Goal: Task Accomplishment & Management: Manage account settings

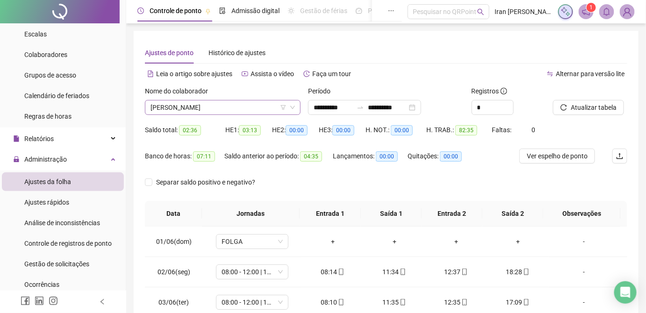
click at [241, 110] on span "[PERSON_NAME]" at bounding box center [223, 107] width 144 height 14
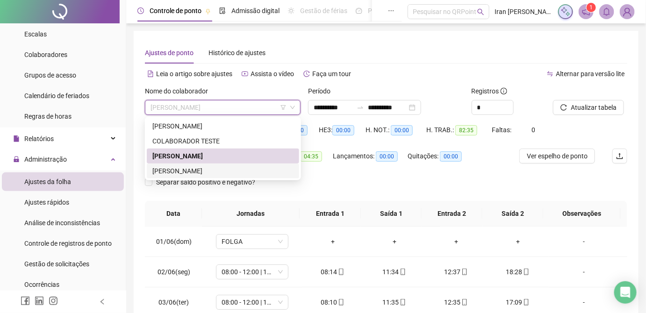
click at [208, 171] on div "[PERSON_NAME]" at bounding box center [222, 171] width 141 height 10
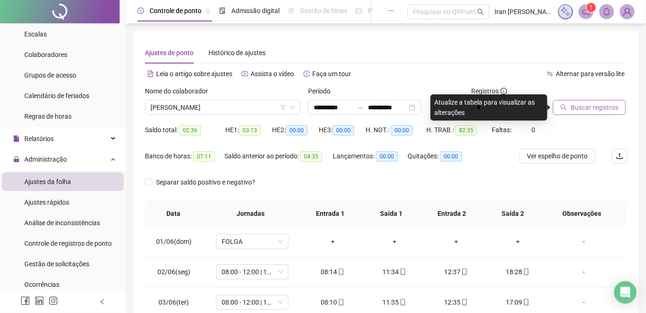
click at [586, 104] on span "Buscar registros" at bounding box center [595, 107] width 48 height 10
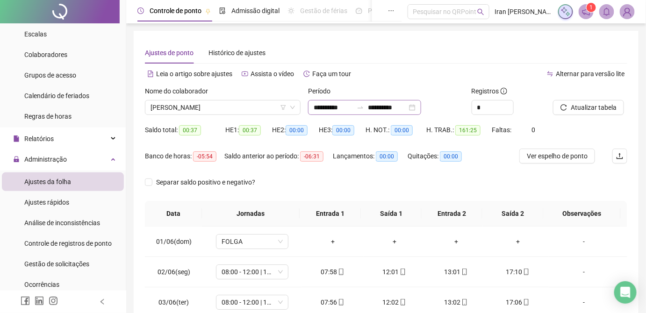
click at [364, 107] on icon "swap-right" at bounding box center [360, 107] width 7 height 7
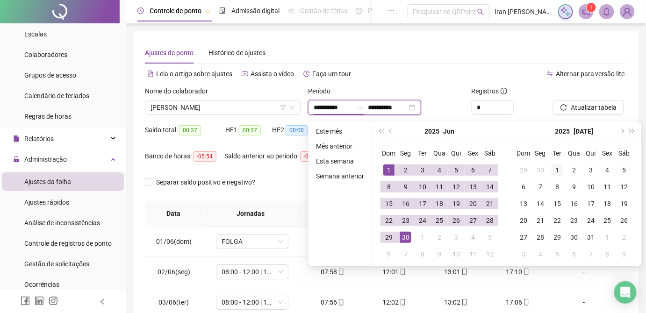
type input "**********"
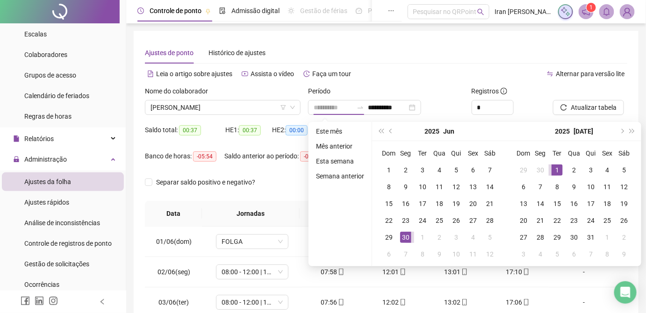
click at [553, 170] on div "1" at bounding box center [557, 170] width 11 height 11
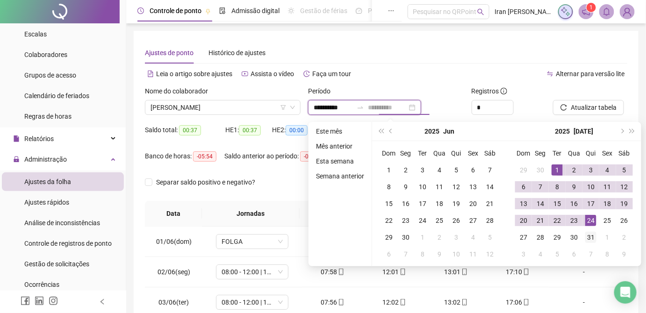
type input "**********"
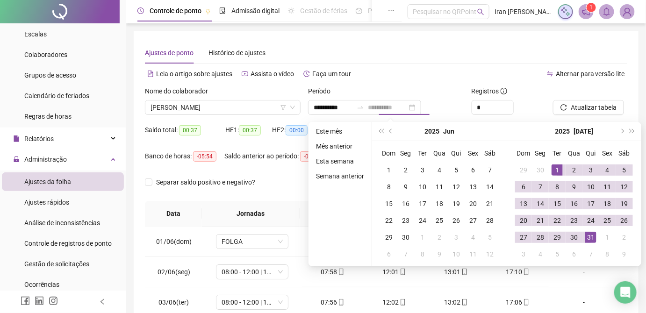
click at [589, 238] on div "31" at bounding box center [590, 237] width 11 height 11
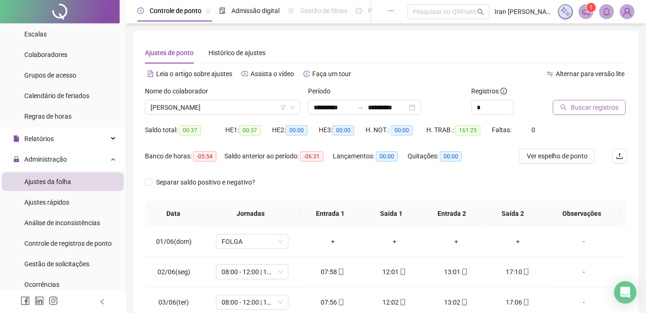
click at [587, 108] on span "Buscar registros" at bounding box center [595, 107] width 48 height 10
click at [239, 108] on span "[PERSON_NAME]" at bounding box center [223, 107] width 144 height 14
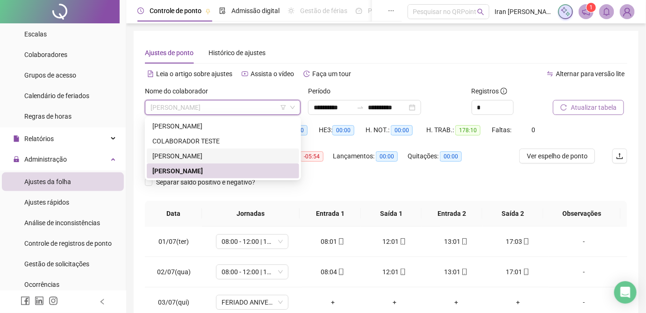
click at [220, 163] on div "[PERSON_NAME]" at bounding box center [223, 156] width 152 height 15
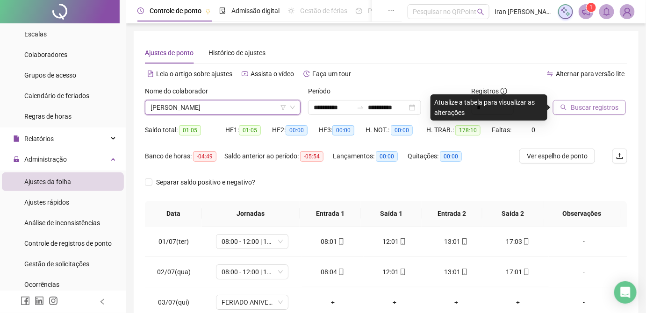
click at [582, 108] on span "Buscar registros" at bounding box center [595, 107] width 48 height 10
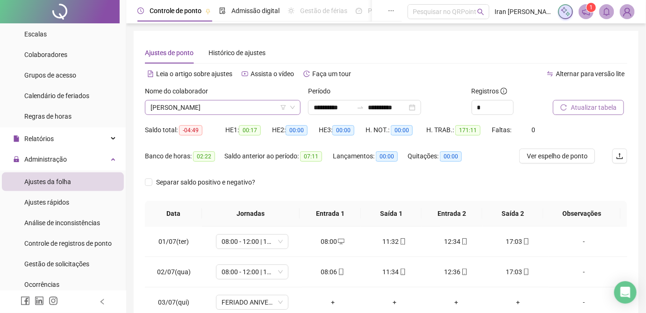
click at [257, 108] on span "[PERSON_NAME]" at bounding box center [223, 107] width 144 height 14
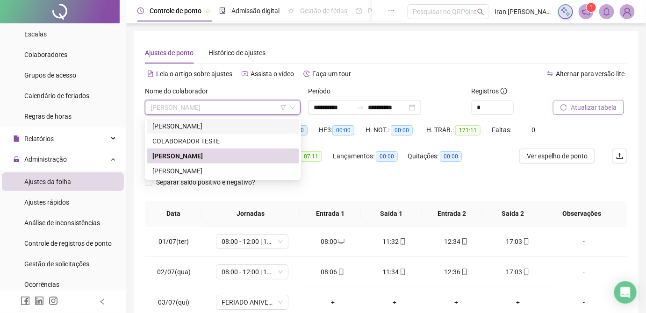
click at [217, 129] on div "[PERSON_NAME]" at bounding box center [222, 126] width 141 height 10
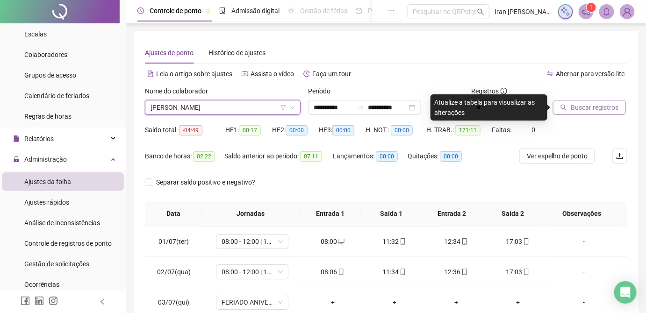
click at [585, 108] on span "Buscar registros" at bounding box center [595, 107] width 48 height 10
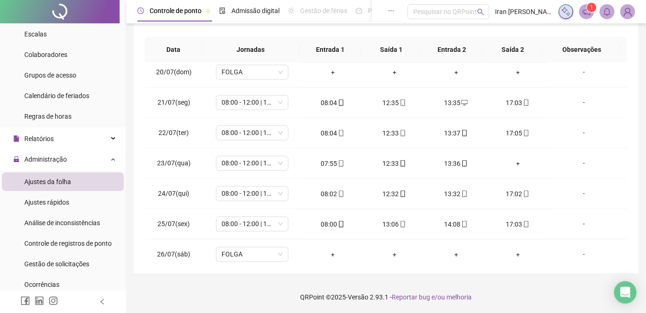
scroll to position [526, 0]
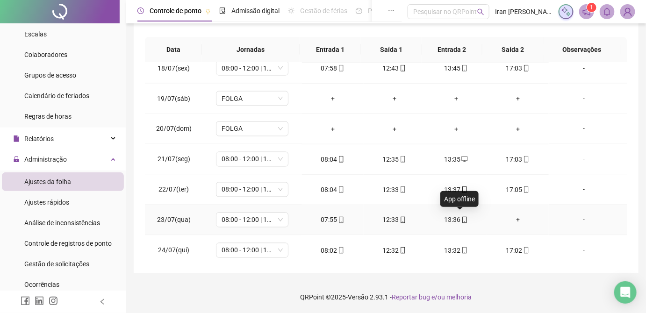
click at [461, 218] on icon "mobile" at bounding box center [464, 220] width 7 height 7
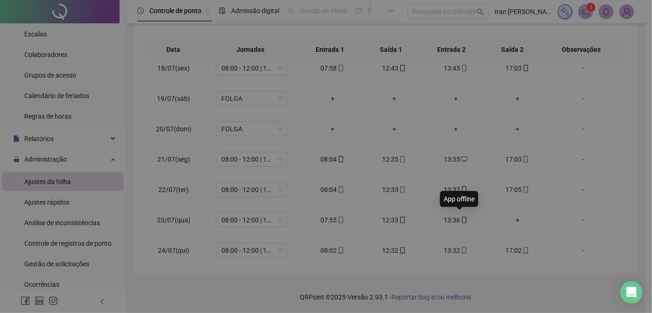
type input "**********"
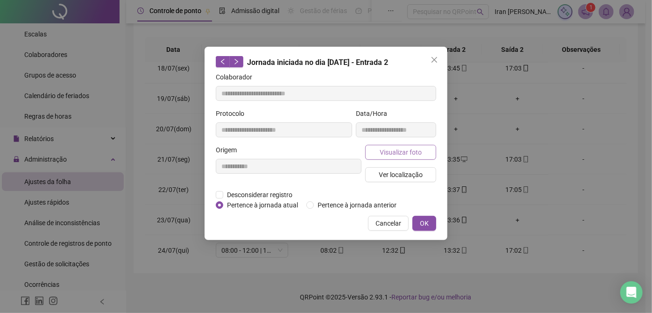
click at [398, 152] on span "Visualizar foto" at bounding box center [401, 152] width 42 height 10
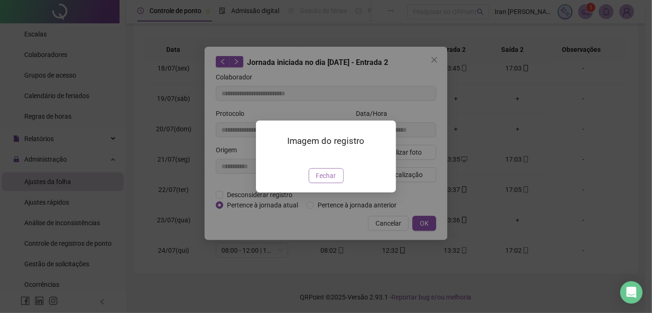
click at [325, 181] on span "Fechar" at bounding box center [326, 176] width 20 height 10
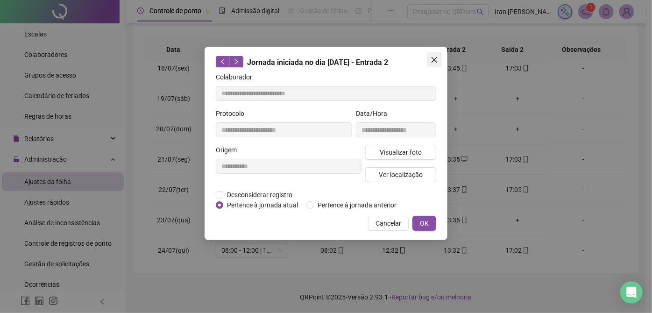
click at [433, 62] on icon "close" at bounding box center [434, 59] width 7 height 7
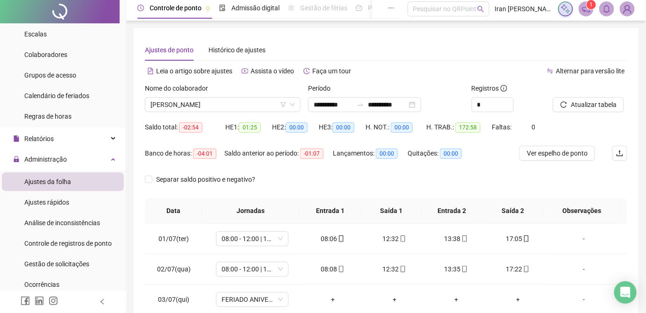
scroll to position [0, 0]
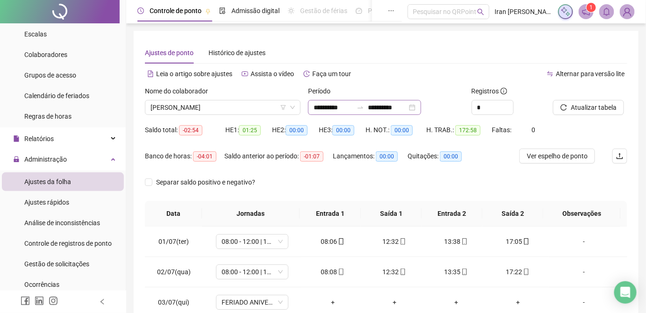
click at [364, 108] on icon "swap-right" at bounding box center [360, 107] width 7 height 7
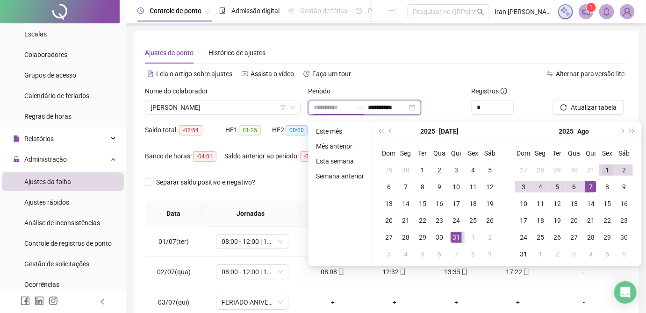
type input "**********"
click at [602, 172] on div "1" at bounding box center [607, 170] width 11 height 11
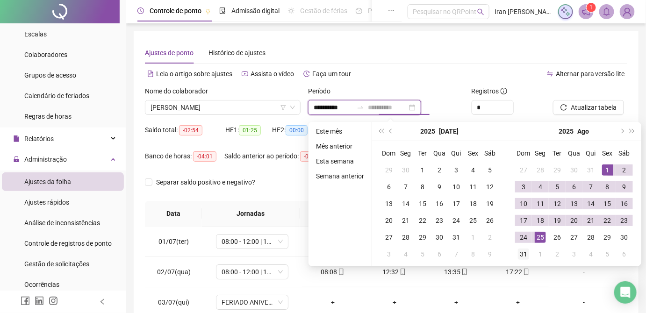
type input "**********"
click at [524, 256] on div "31" at bounding box center [523, 254] width 11 height 11
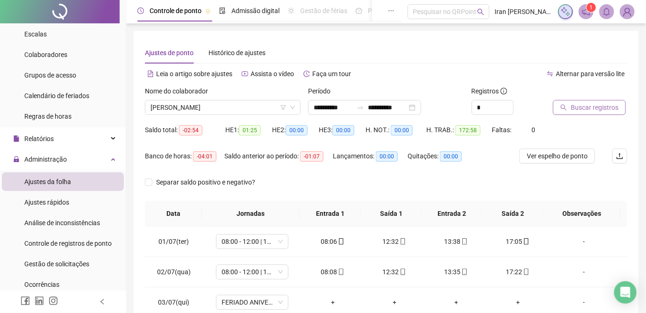
click at [572, 108] on span "Buscar registros" at bounding box center [595, 107] width 48 height 10
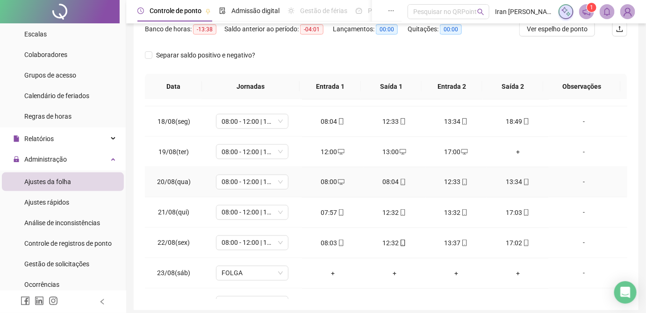
scroll to position [552, 0]
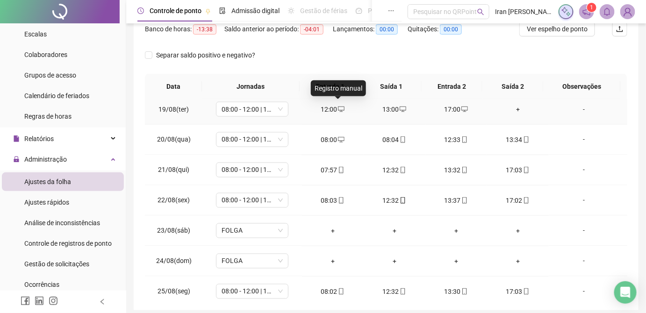
click at [339, 106] on icon "desktop" at bounding box center [341, 109] width 7 height 7
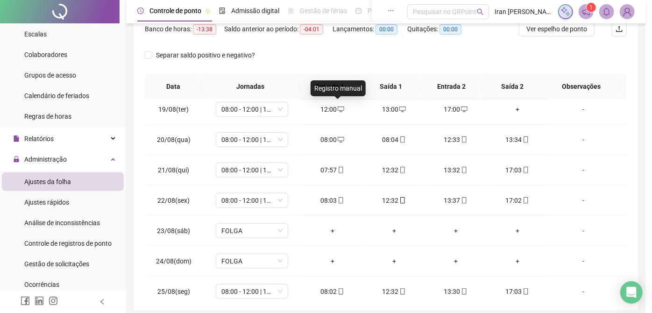
type input "**********"
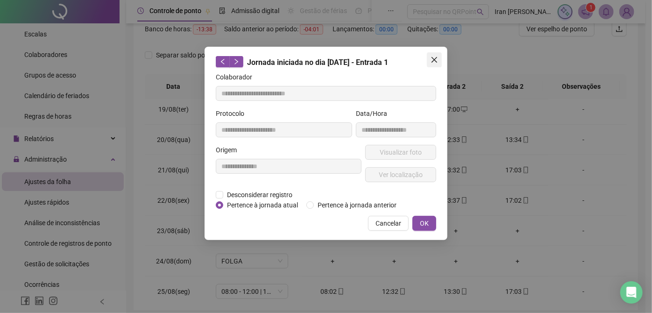
click at [436, 61] on icon "close" at bounding box center [435, 60] width 6 height 6
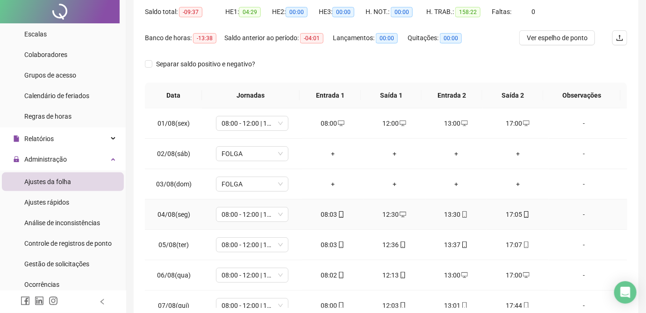
scroll to position [0, 0]
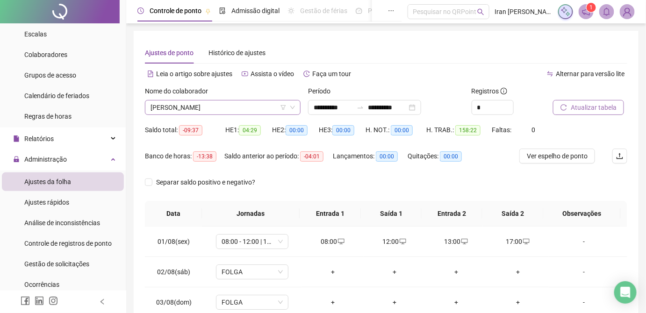
click at [255, 108] on span "[PERSON_NAME]" at bounding box center [223, 107] width 144 height 14
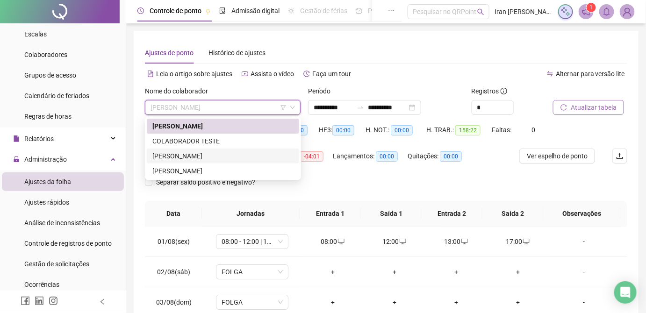
click at [227, 158] on div "[PERSON_NAME]" at bounding box center [222, 156] width 141 height 10
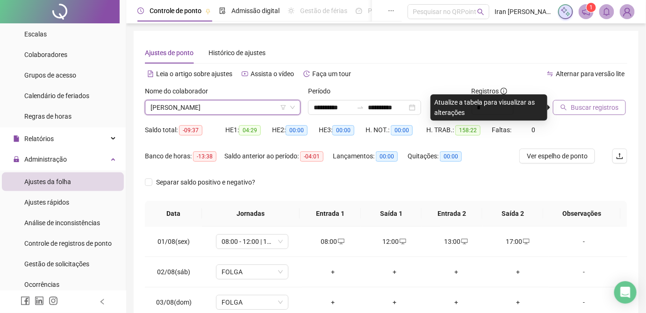
click at [584, 108] on span "Buscar registros" at bounding box center [595, 107] width 48 height 10
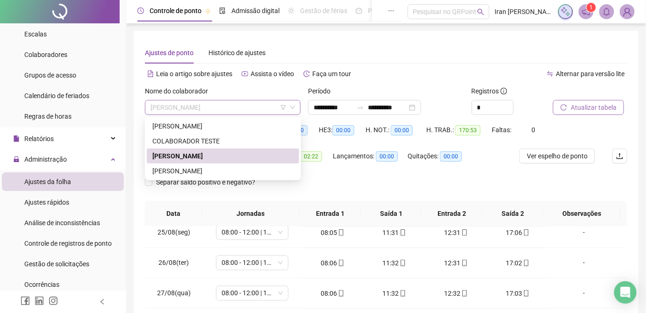
click at [262, 112] on span "[PERSON_NAME]" at bounding box center [223, 107] width 144 height 14
click at [248, 171] on div "[PERSON_NAME]" at bounding box center [222, 171] width 141 height 10
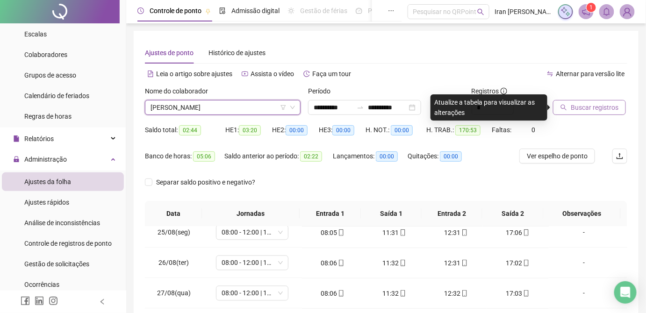
click at [588, 106] on span "Buscar registros" at bounding box center [595, 107] width 48 height 10
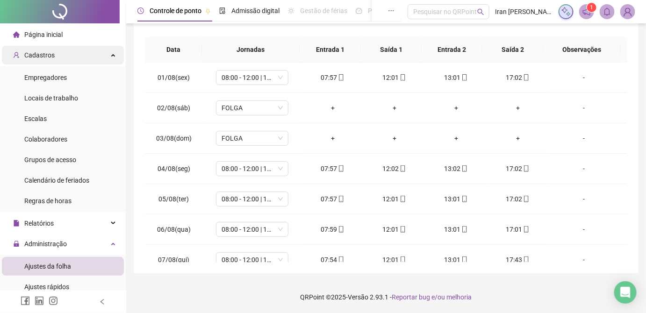
click at [79, 57] on div "Cadastros" at bounding box center [63, 55] width 122 height 19
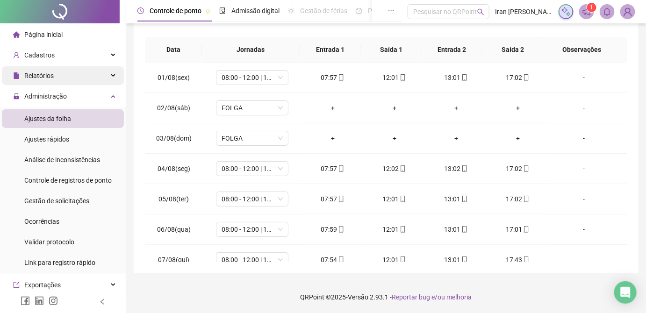
click at [79, 77] on div "Relatórios" at bounding box center [63, 75] width 122 height 19
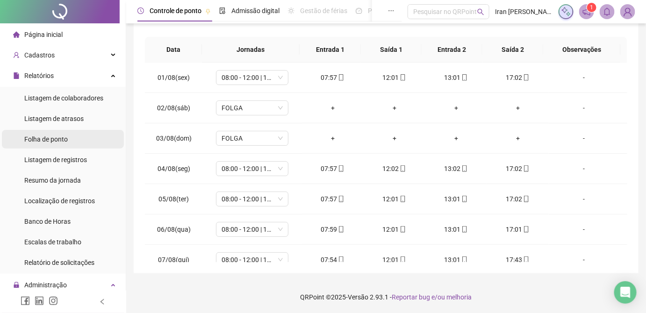
click at [80, 147] on li "Folha de ponto" at bounding box center [63, 139] width 122 height 19
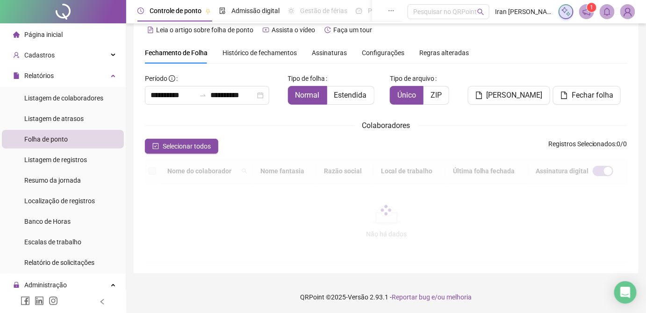
scroll to position [35, 0]
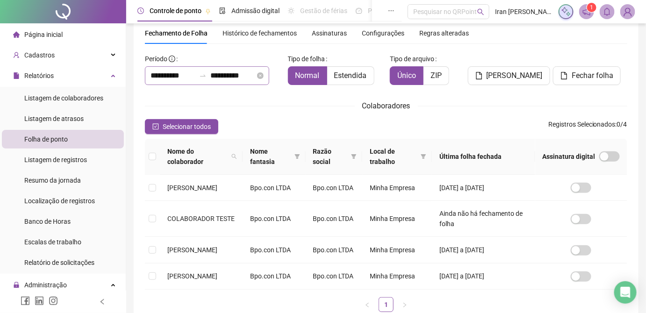
click at [207, 77] on icon "swap-right" at bounding box center [202, 75] width 7 height 7
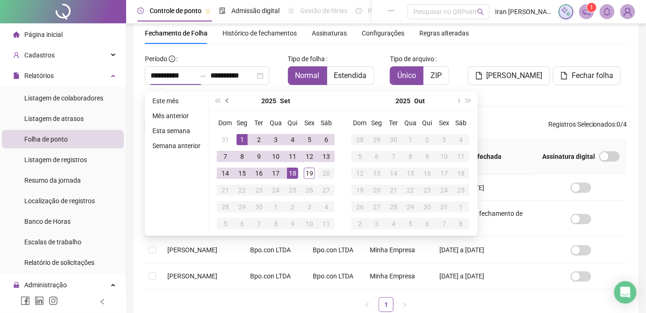
click at [223, 100] on button "prev-year" at bounding box center [227, 101] width 10 height 19
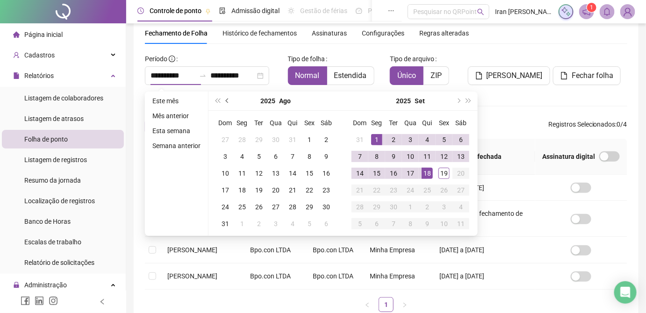
click at [223, 100] on button "prev-year" at bounding box center [227, 101] width 10 height 19
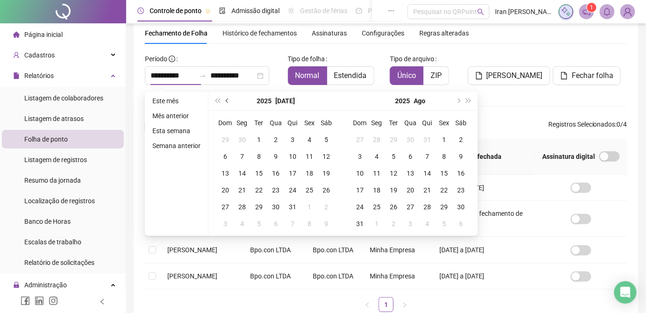
click at [223, 100] on button "prev-year" at bounding box center [227, 101] width 10 height 19
type input "**********"
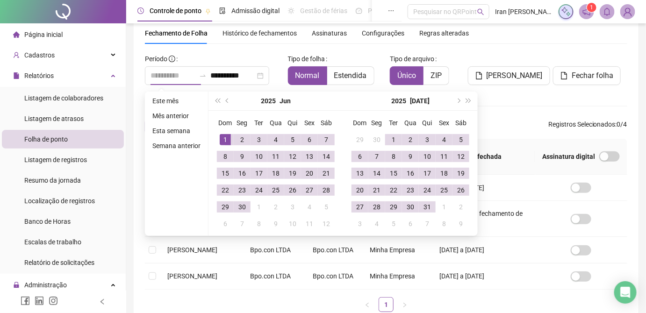
click at [220, 140] on div "1" at bounding box center [225, 139] width 11 height 11
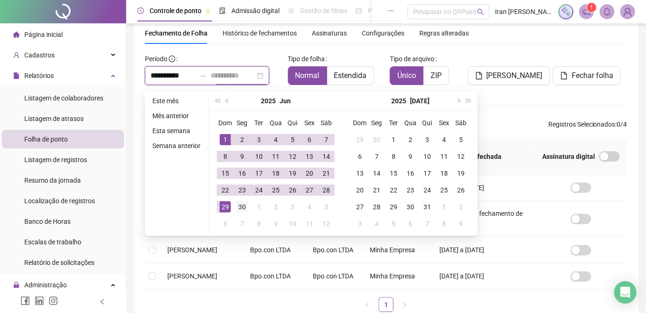
type input "**********"
click at [240, 209] on div "30" at bounding box center [242, 206] width 11 height 11
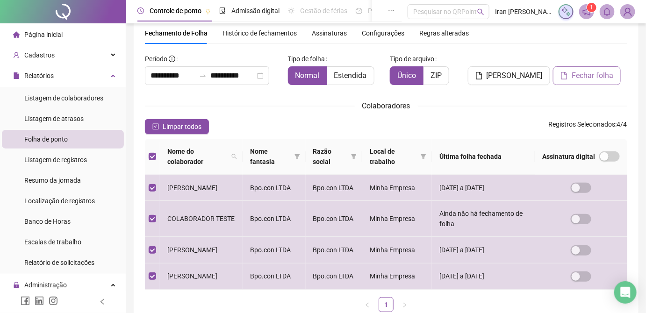
click at [583, 79] on span "Fechar folha" at bounding box center [593, 75] width 42 height 11
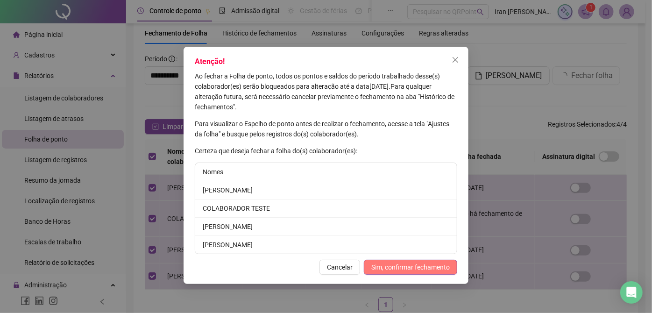
click at [399, 266] on span "Sim, confirmar fechamento" at bounding box center [411, 267] width 79 height 10
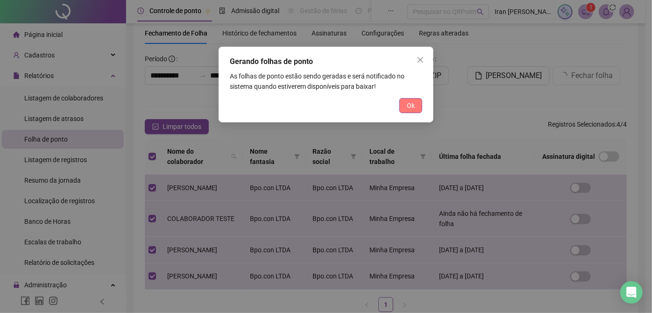
click at [406, 105] on button "Ok" at bounding box center [411, 105] width 23 height 15
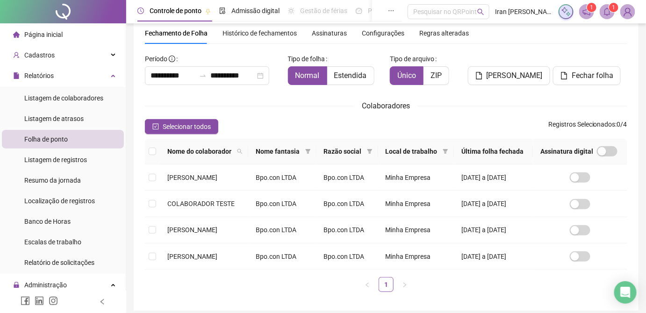
click at [165, 159] on th "Nome do colaborador" at bounding box center [204, 152] width 88 height 26
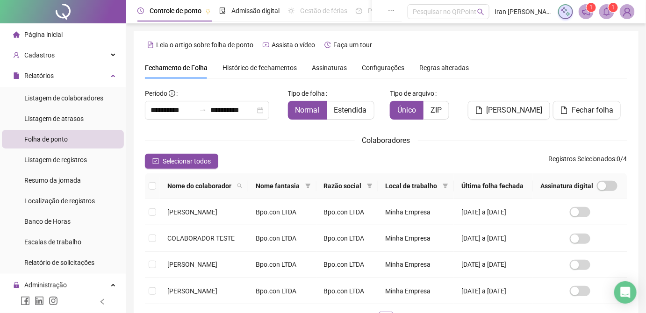
click at [327, 68] on span "Assinaturas" at bounding box center [329, 68] width 35 height 7
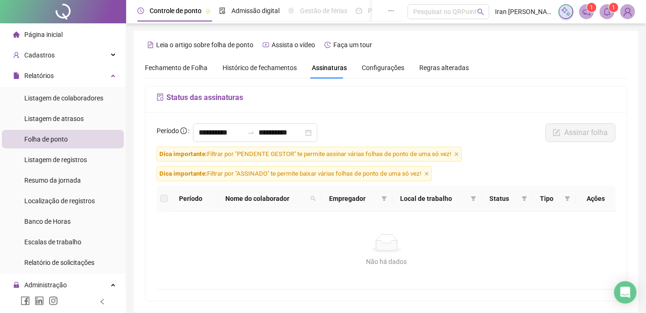
scroll to position [35, 0]
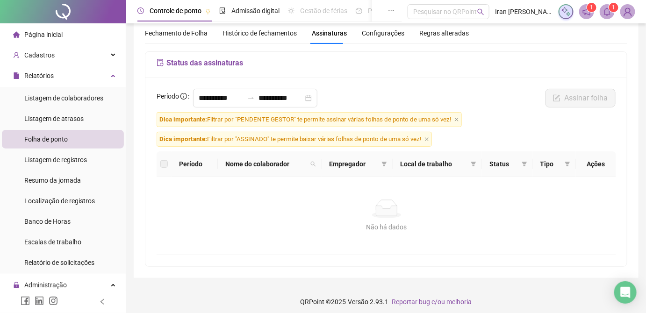
click at [184, 36] on span "Fechamento de Folha" at bounding box center [176, 32] width 63 height 7
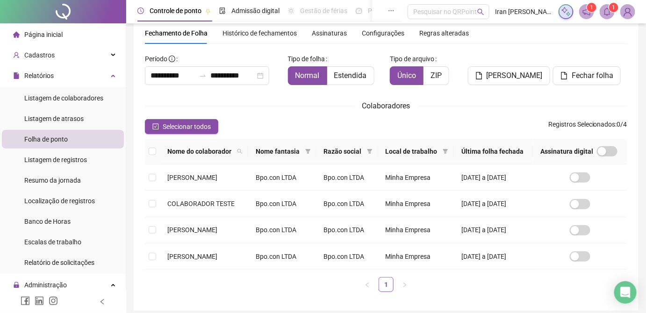
type input "**********"
click at [263, 34] on span "Histórico de fechamentos" at bounding box center [259, 32] width 74 height 7
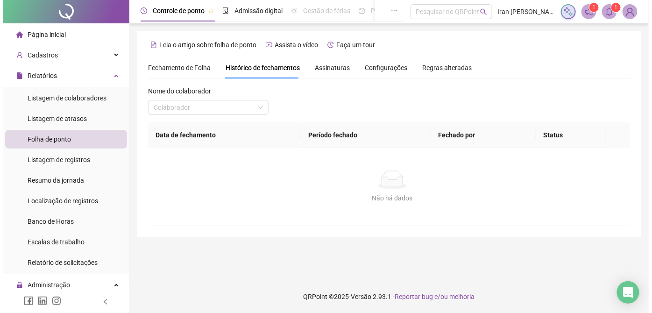
scroll to position [0, 0]
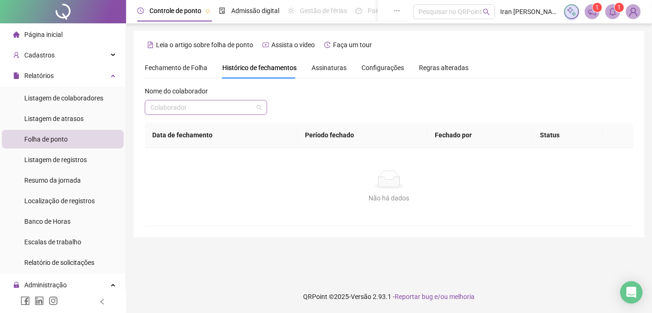
click at [237, 108] on input "search" at bounding box center [202, 107] width 103 height 14
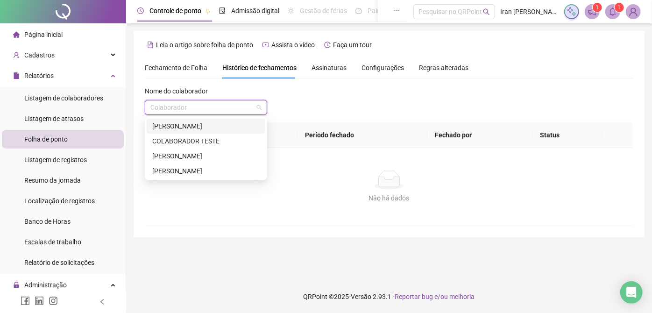
click at [228, 126] on div "[PERSON_NAME]" at bounding box center [206, 126] width 108 height 10
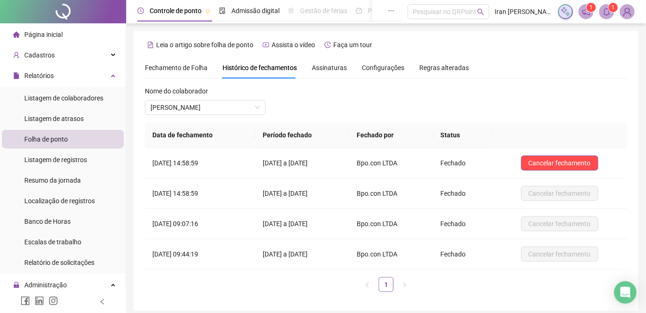
click at [182, 68] on span "Fechamento de Folha" at bounding box center [176, 67] width 63 height 7
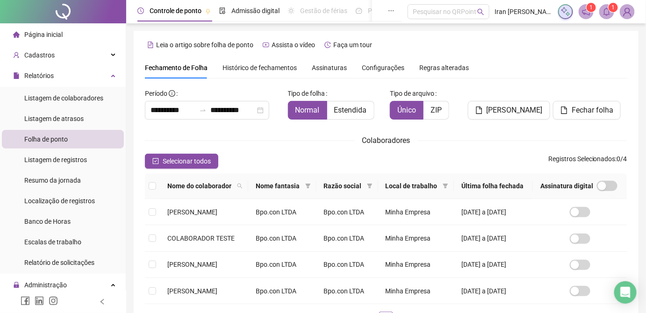
scroll to position [35, 0]
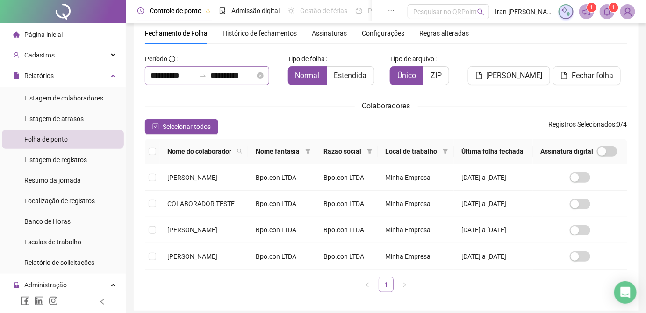
click at [206, 76] on icon "swap-right" at bounding box center [203, 76] width 6 height 2
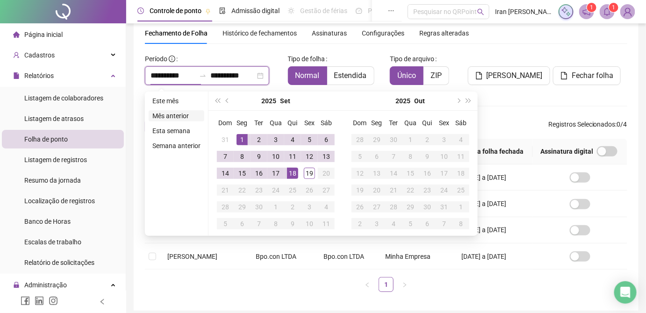
type input "**********"
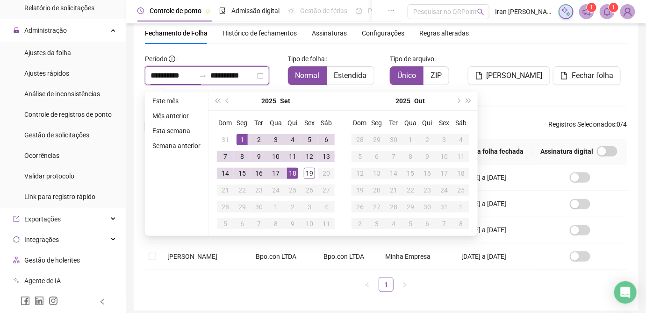
scroll to position [297, 0]
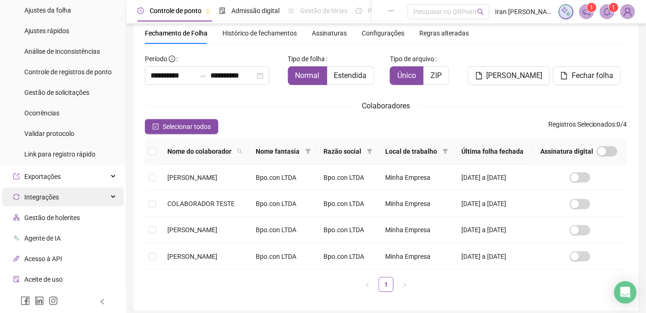
click at [75, 194] on div "Integrações" at bounding box center [63, 197] width 122 height 19
